Goal: Task Accomplishment & Management: Use online tool/utility

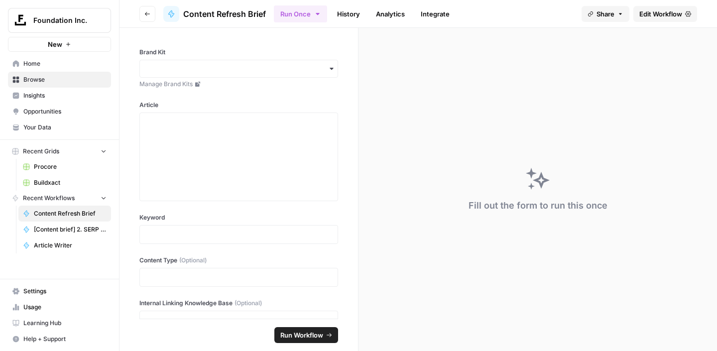
click at [651, 13] on span "Edit Workflow" at bounding box center [660, 14] width 43 height 10
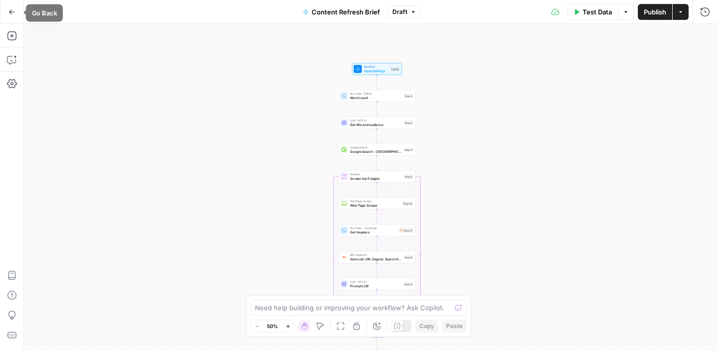
click at [10, 12] on icon "button" at bounding box center [11, 11] width 7 height 7
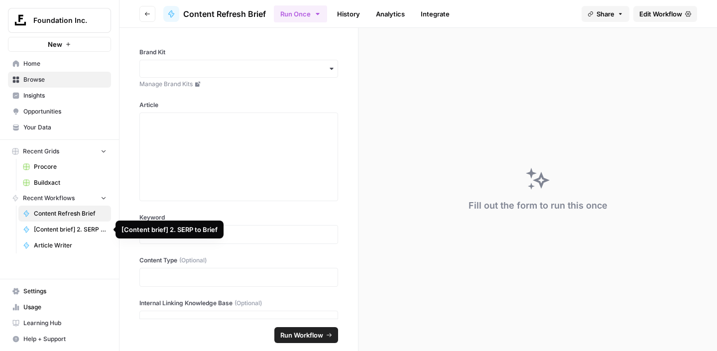
click at [66, 228] on span "[Content brief] 2. SERP to Brief" at bounding box center [70, 229] width 73 height 9
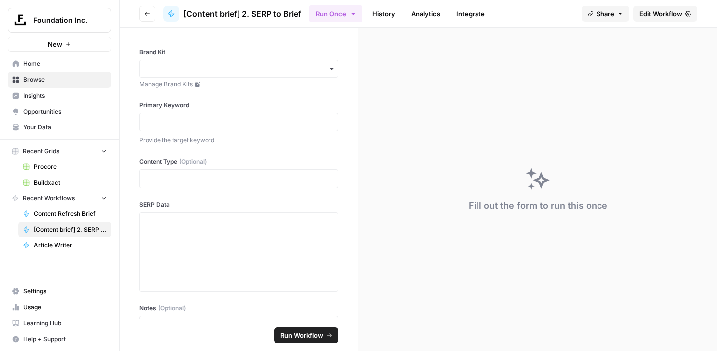
click at [673, 15] on span "Edit Workflow" at bounding box center [660, 14] width 43 height 10
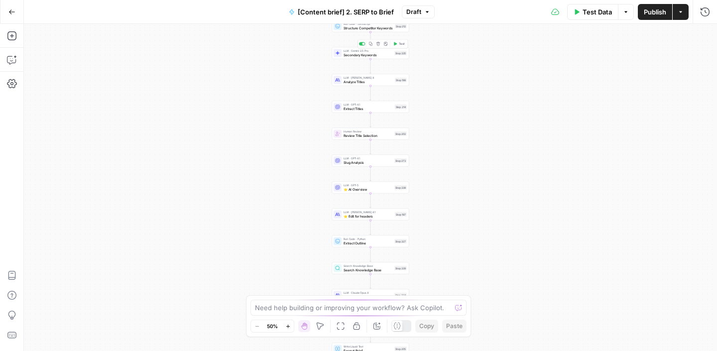
click at [371, 55] on span "Secondary Keywords" at bounding box center [367, 54] width 49 height 5
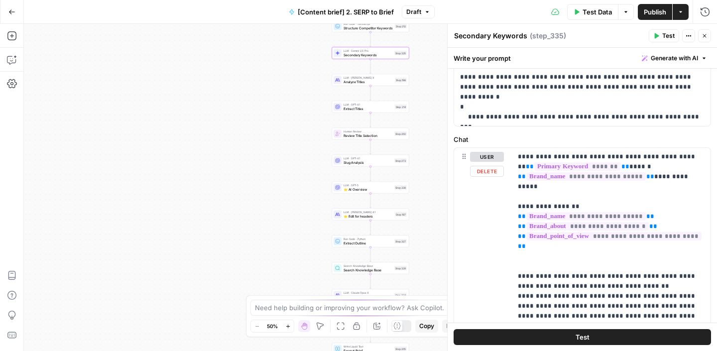
scroll to position [108, 0]
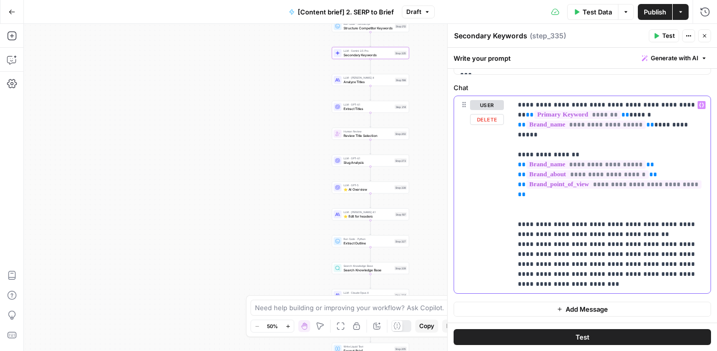
click at [599, 284] on p "**********" at bounding box center [611, 194] width 187 height 189
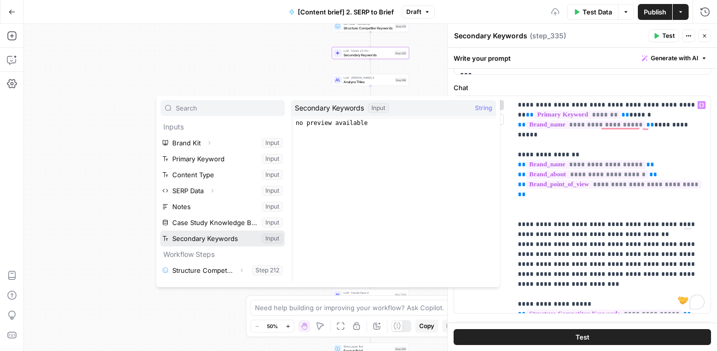
click at [207, 238] on button "Select variable Secondary Keywords" at bounding box center [222, 238] width 124 height 16
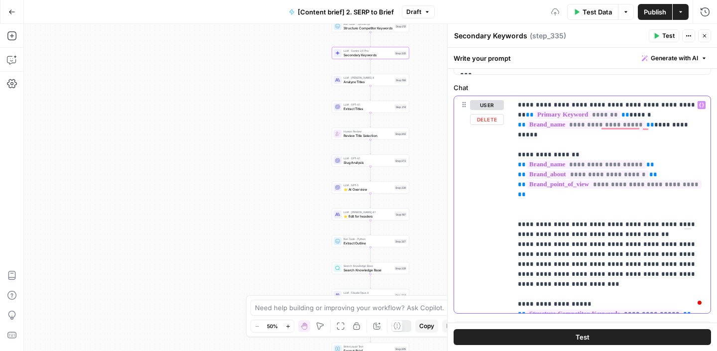
scroll to position [128, 0]
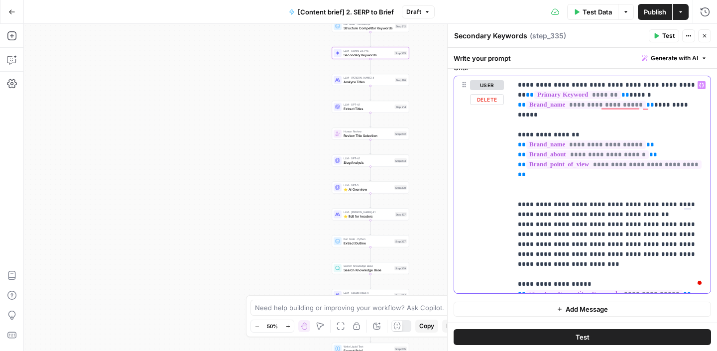
click at [538, 285] on p "**********" at bounding box center [611, 184] width 187 height 209
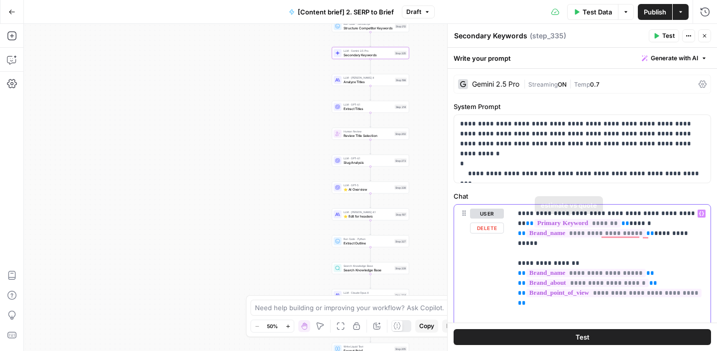
scroll to position [138, 0]
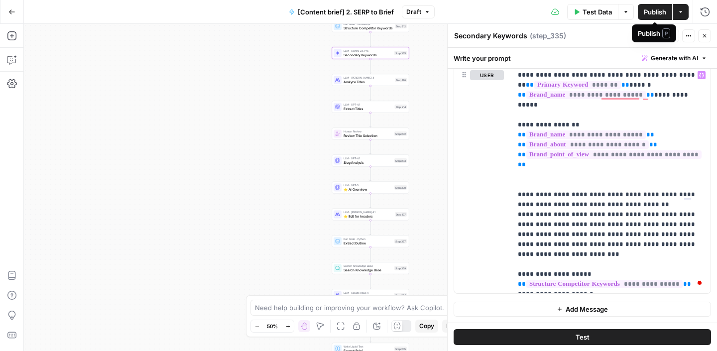
click at [656, 12] on span "Publish" at bounding box center [654, 12] width 22 height 10
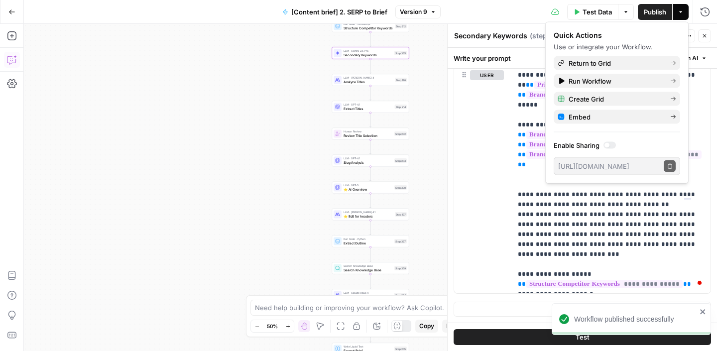
click at [14, 12] on icon "button" at bounding box center [11, 11] width 7 height 7
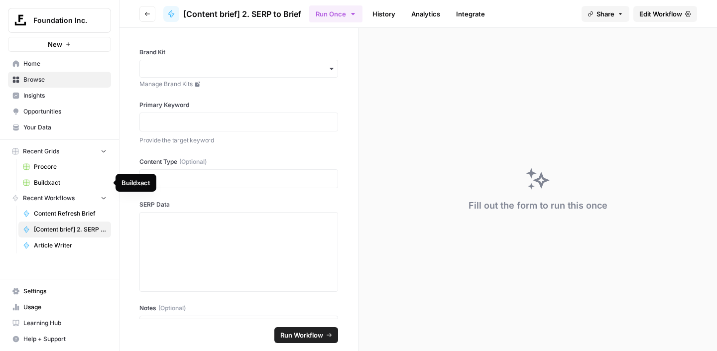
click at [46, 182] on span "Buildxact" at bounding box center [70, 182] width 73 height 9
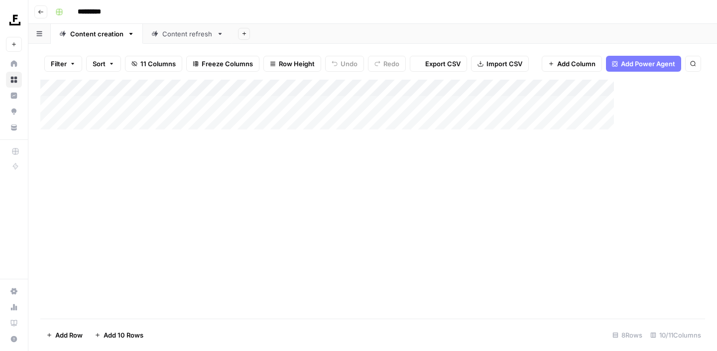
type input "*********"
click at [518, 189] on div "Add Column" at bounding box center [372, 164] width 664 height 168
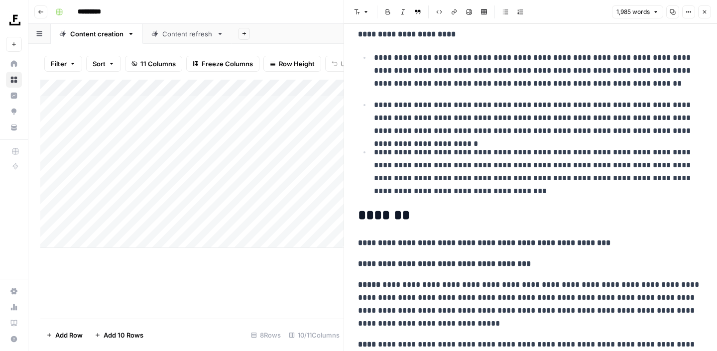
scroll to position [1424, 0]
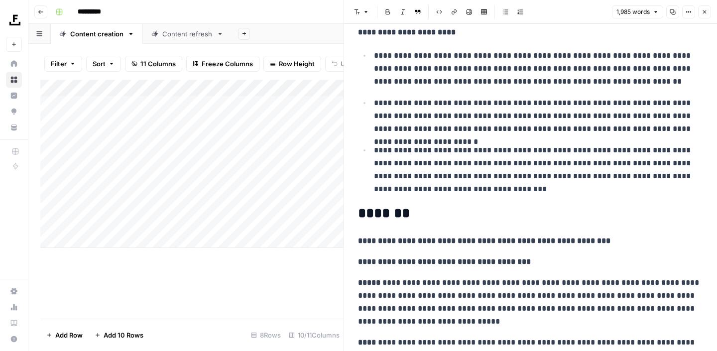
click at [705, 13] on icon "button" at bounding box center [704, 12] width 6 height 6
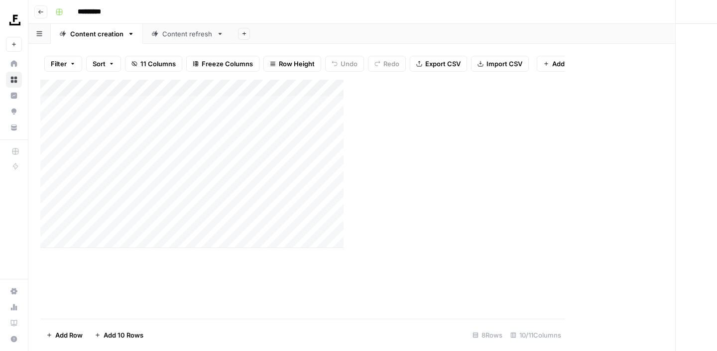
click at [195, 34] on div "Content refresh" at bounding box center [187, 34] width 50 height 10
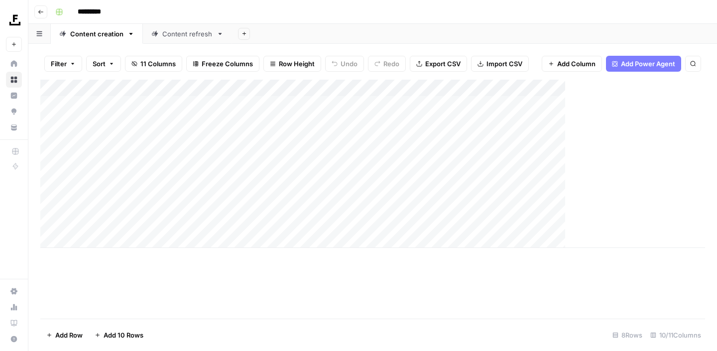
click at [195, 34] on div "Content refresh" at bounding box center [187, 34] width 50 height 10
click at [502, 260] on div "Add Column" at bounding box center [372, 199] width 664 height 239
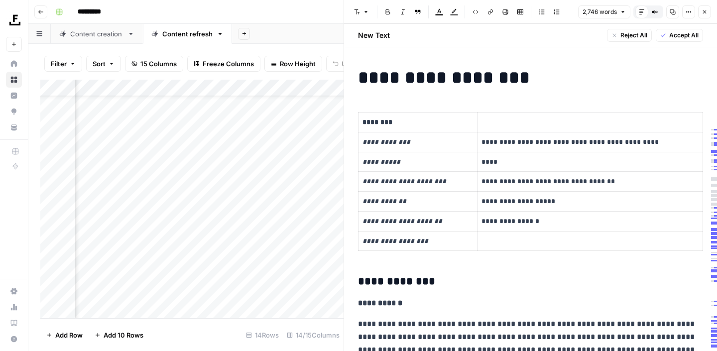
scroll to position [1035, 0]
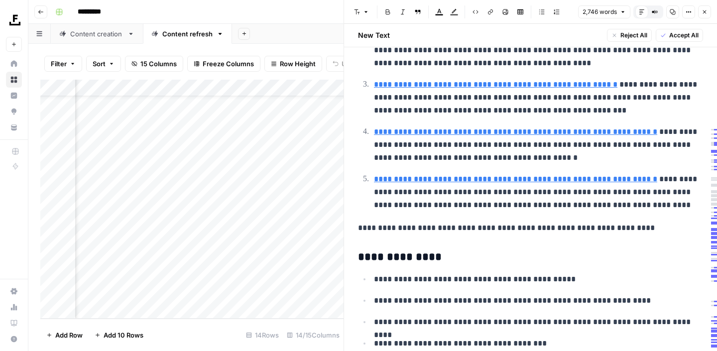
click at [554, 226] on p "**********" at bounding box center [530, 227] width 345 height 13
click at [535, 226] on p "**********" at bounding box center [530, 227] width 345 height 13
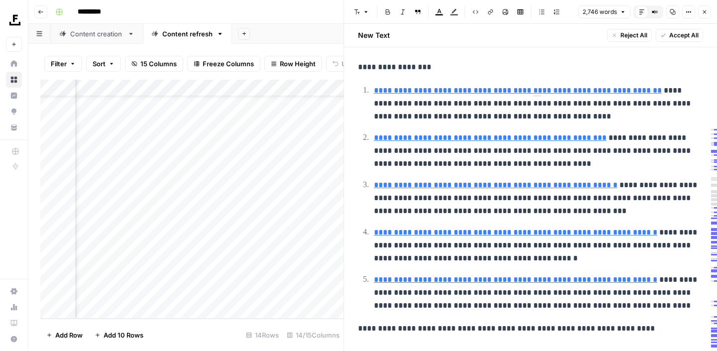
scroll to position [1003, 0]
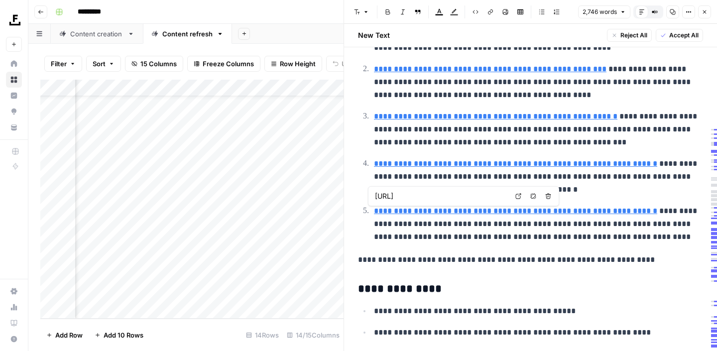
drag, startPoint x: 357, startPoint y: 259, endPoint x: 618, endPoint y: 269, distance: 261.0
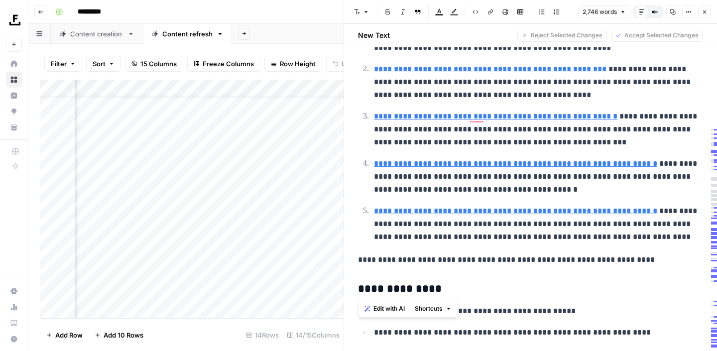
scroll to position [989, 0]
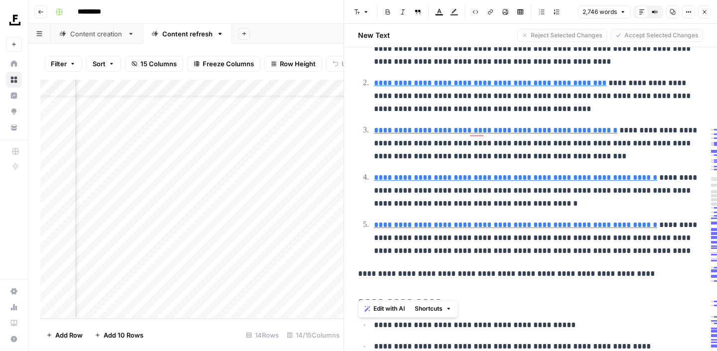
click at [243, 260] on div "Add Column" at bounding box center [191, 199] width 303 height 239
click at [234, 259] on div "Add Column" at bounding box center [191, 199] width 303 height 239
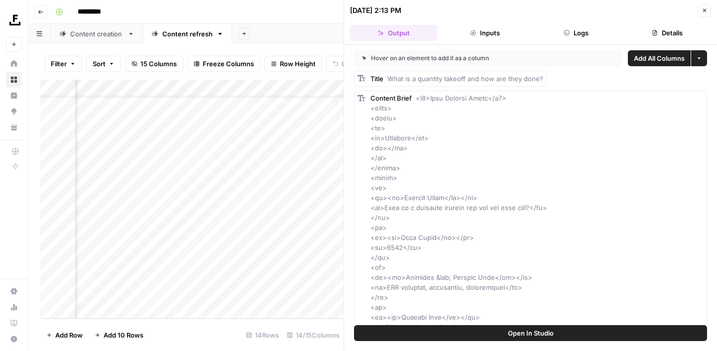
click at [542, 333] on span "Open In Studio" at bounding box center [531, 333] width 46 height 10
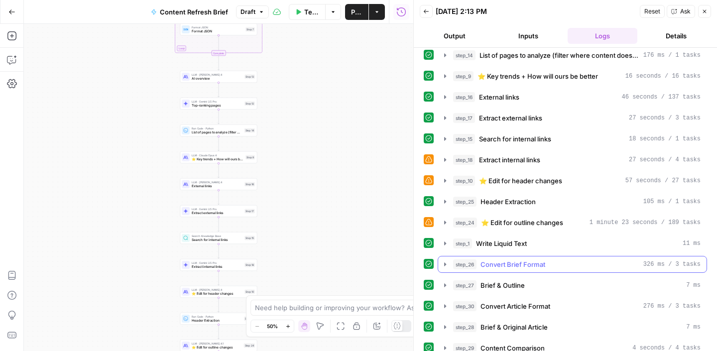
scroll to position [23, 0]
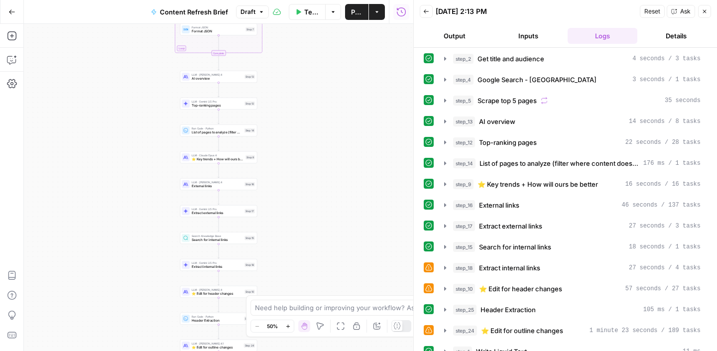
click at [444, 183] on icon "button" at bounding box center [445, 183] width 2 height 3
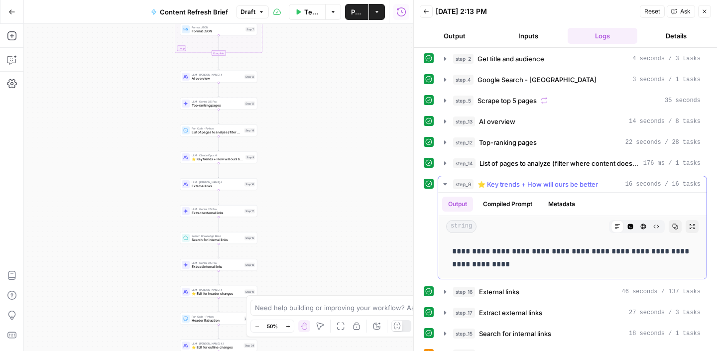
click at [501, 200] on button "Compiled Prompt" at bounding box center [507, 204] width 61 height 15
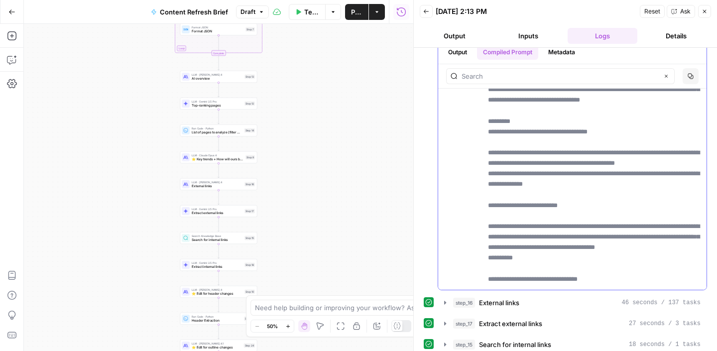
scroll to position [137, 0]
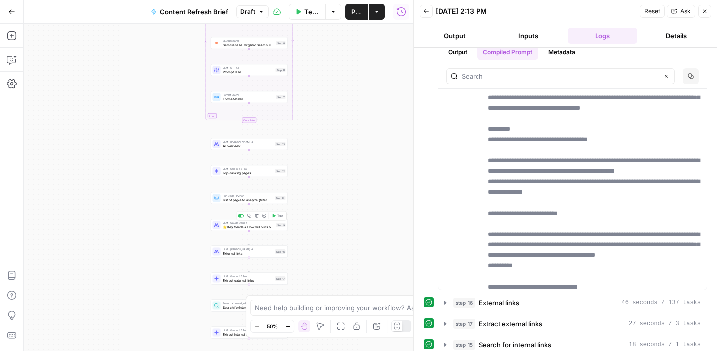
click at [253, 227] on span "⭐️ Key trends + How will ours be better" at bounding box center [248, 226] width 52 height 5
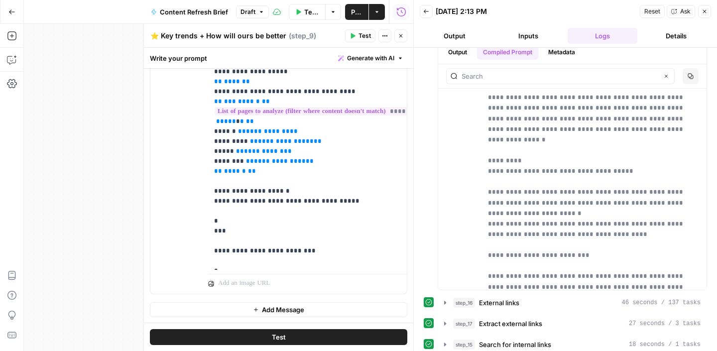
scroll to position [164, 0]
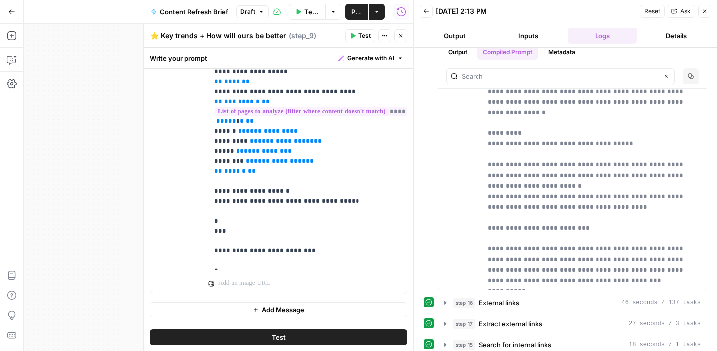
click at [328, 107] on span "**********" at bounding box center [329, 111] width 230 height 8
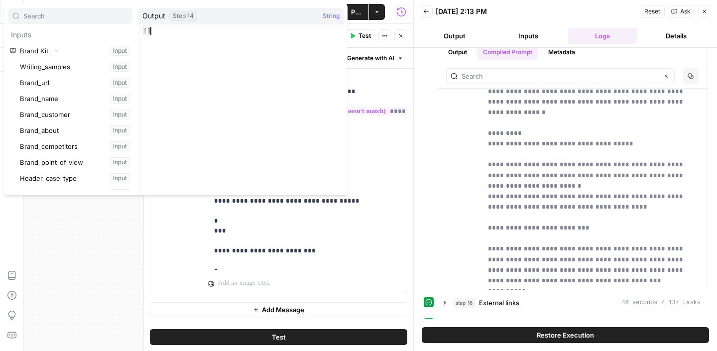
scroll to position [89227, 0]
